Goal: Task Accomplishment & Management: Manage account settings

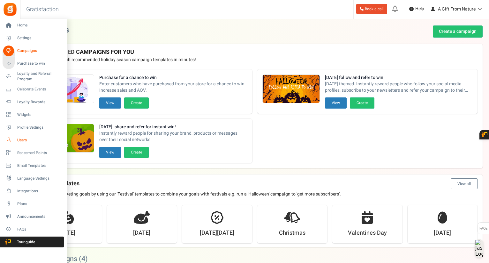
click at [18, 141] on span "Users" at bounding box center [39, 140] width 45 height 5
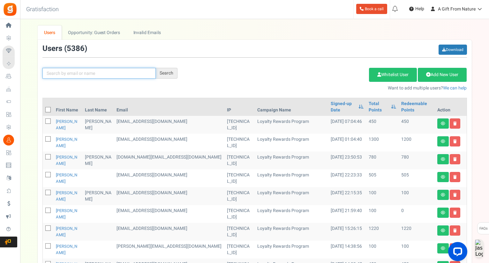
click at [136, 77] on input "text" at bounding box center [98, 73] width 113 height 11
type input "grkovic"
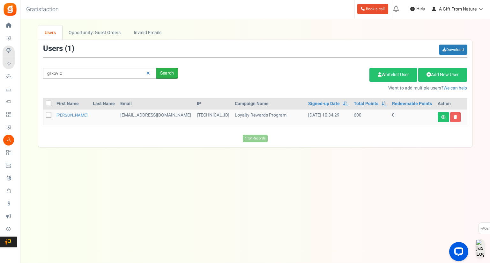
click at [170, 75] on div "Search" at bounding box center [167, 73] width 22 height 11
click at [70, 115] on link "[PERSON_NAME]" at bounding box center [71, 115] width 31 height 6
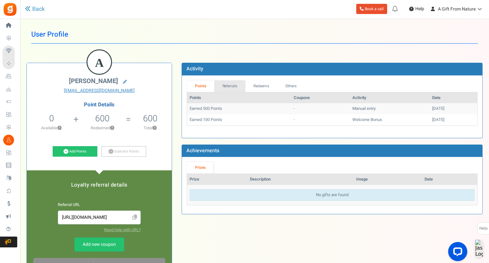
click at [230, 83] on link "Referrals" at bounding box center [229, 86] width 31 height 12
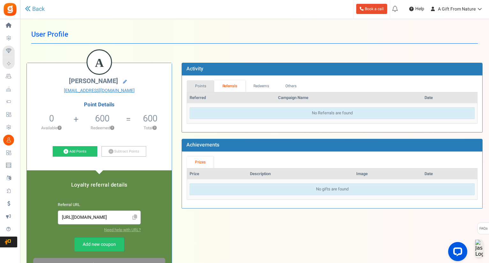
click at [210, 85] on link "Points" at bounding box center [200, 86] width 27 height 12
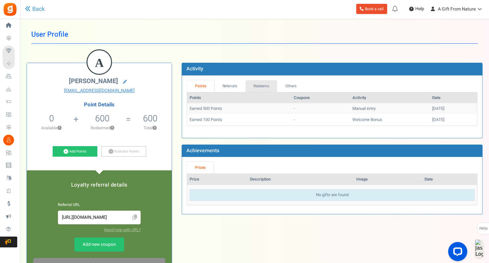
click at [256, 88] on link "Redeems" at bounding box center [261, 86] width 32 height 12
click at [203, 85] on link "Points" at bounding box center [200, 86] width 27 height 12
click at [76, 150] on link "Add Points" at bounding box center [75, 151] width 45 height 11
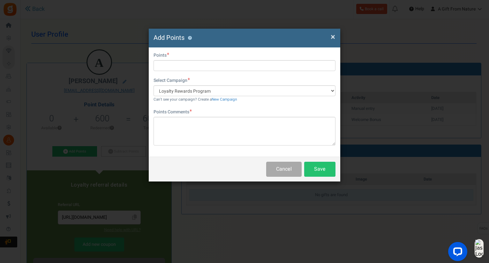
click at [190, 76] on div "First Name Last Name Email [EMAIL_ADDRESS][DOMAIN_NAME] Do you want to give Wel…" at bounding box center [244, 102] width 191 height 109
click at [190, 72] on div "First Name Last Name Email [EMAIL_ADDRESS][DOMAIN_NAME] Do you want to give Wel…" at bounding box center [244, 102] width 191 height 109
click at [190, 67] on input "text" at bounding box center [244, 65] width 182 height 11
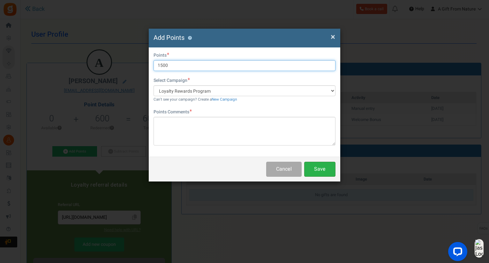
type input "1500"
click at [330, 171] on button "Save" at bounding box center [319, 169] width 31 height 15
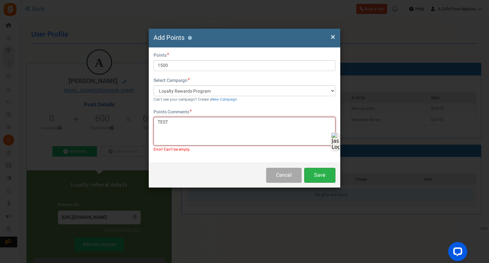
type textarea "TEST"
click at [321, 169] on button "Save" at bounding box center [319, 175] width 31 height 15
click at [320, 173] on div "Cancel Save" at bounding box center [244, 175] width 191 height 25
